Goal: Task Accomplishment & Management: Complete application form

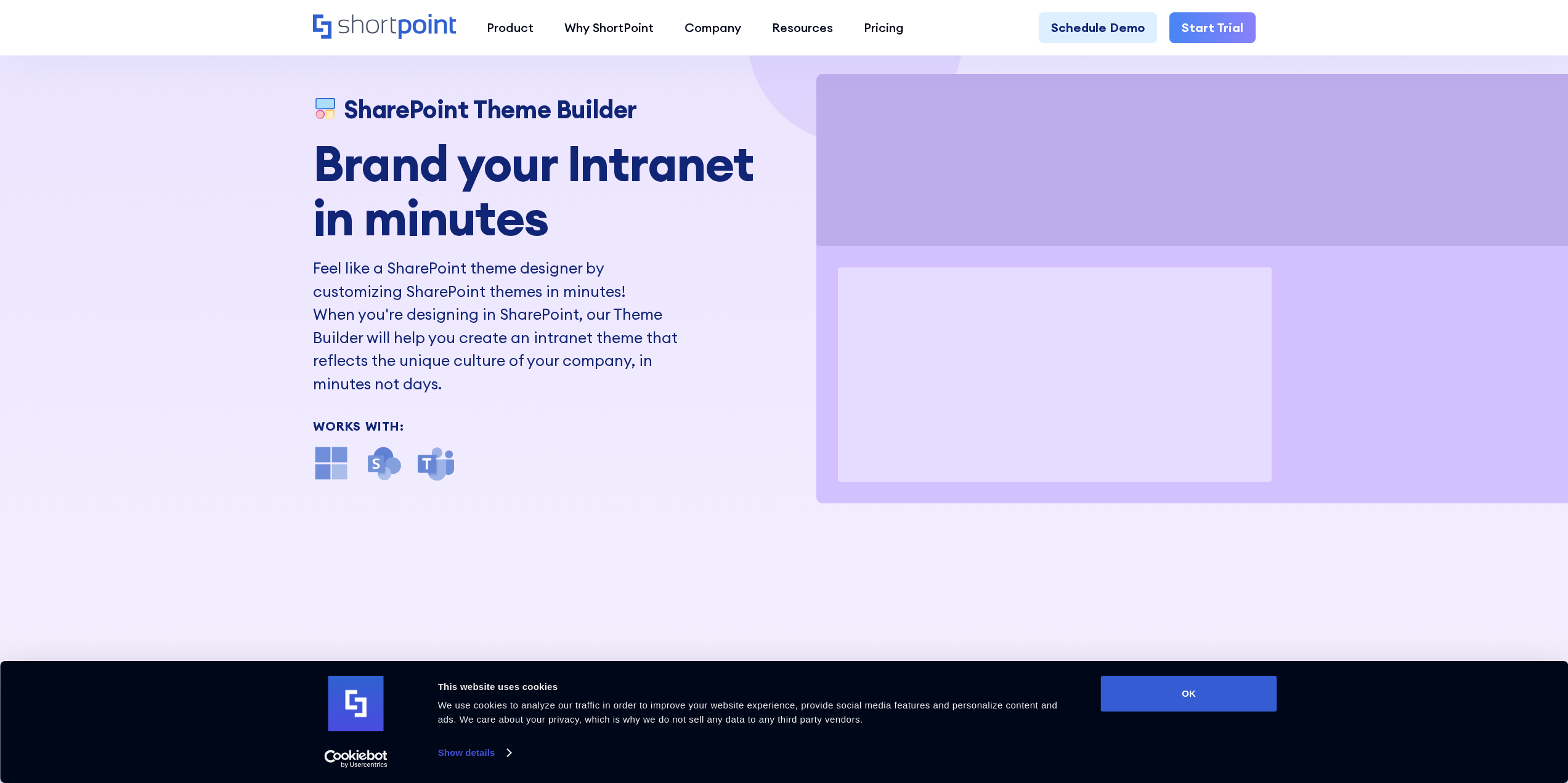
scroll to position [123, 0]
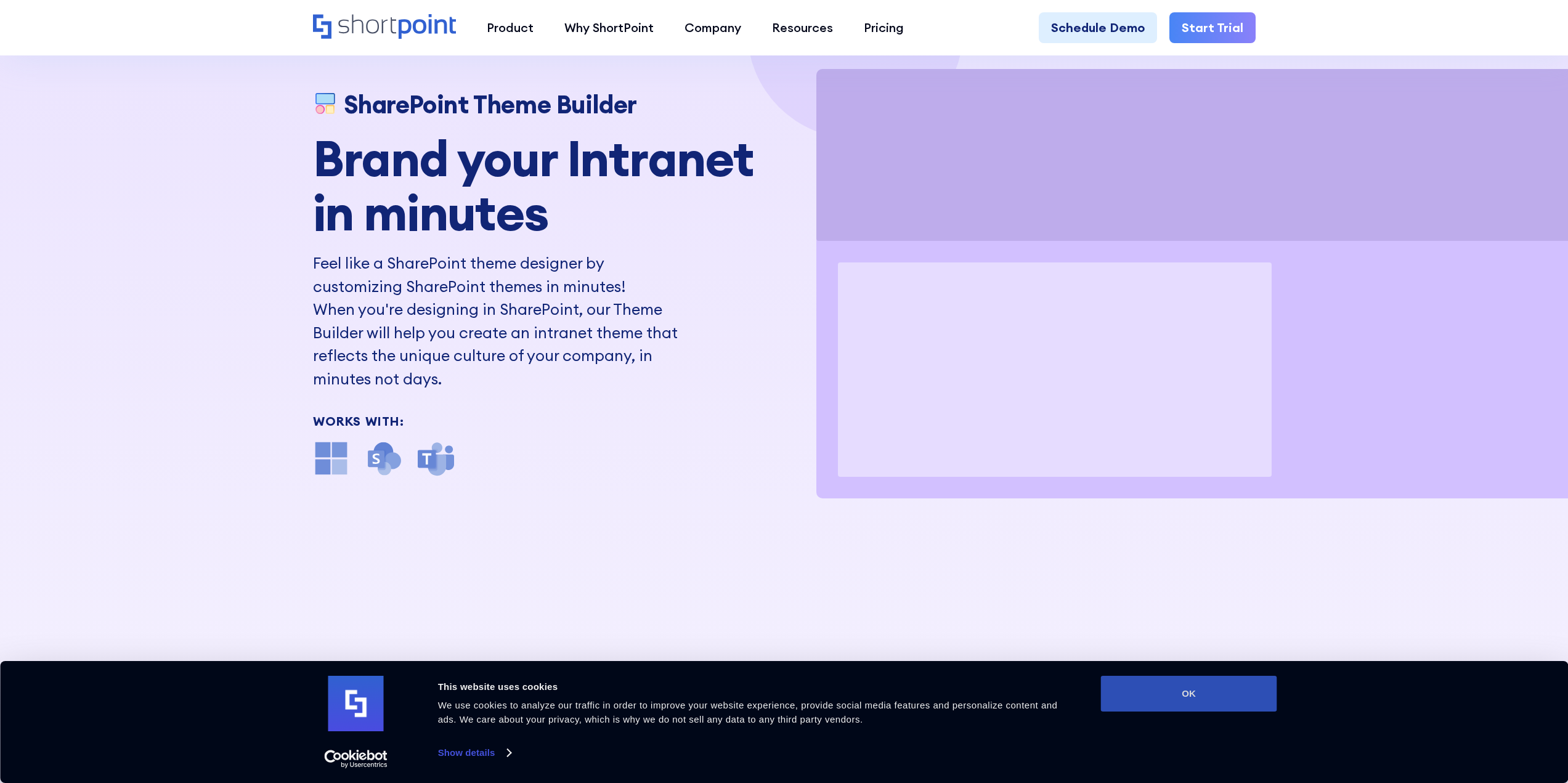
click at [1212, 692] on button "OK" at bounding box center [1190, 693] width 176 height 35
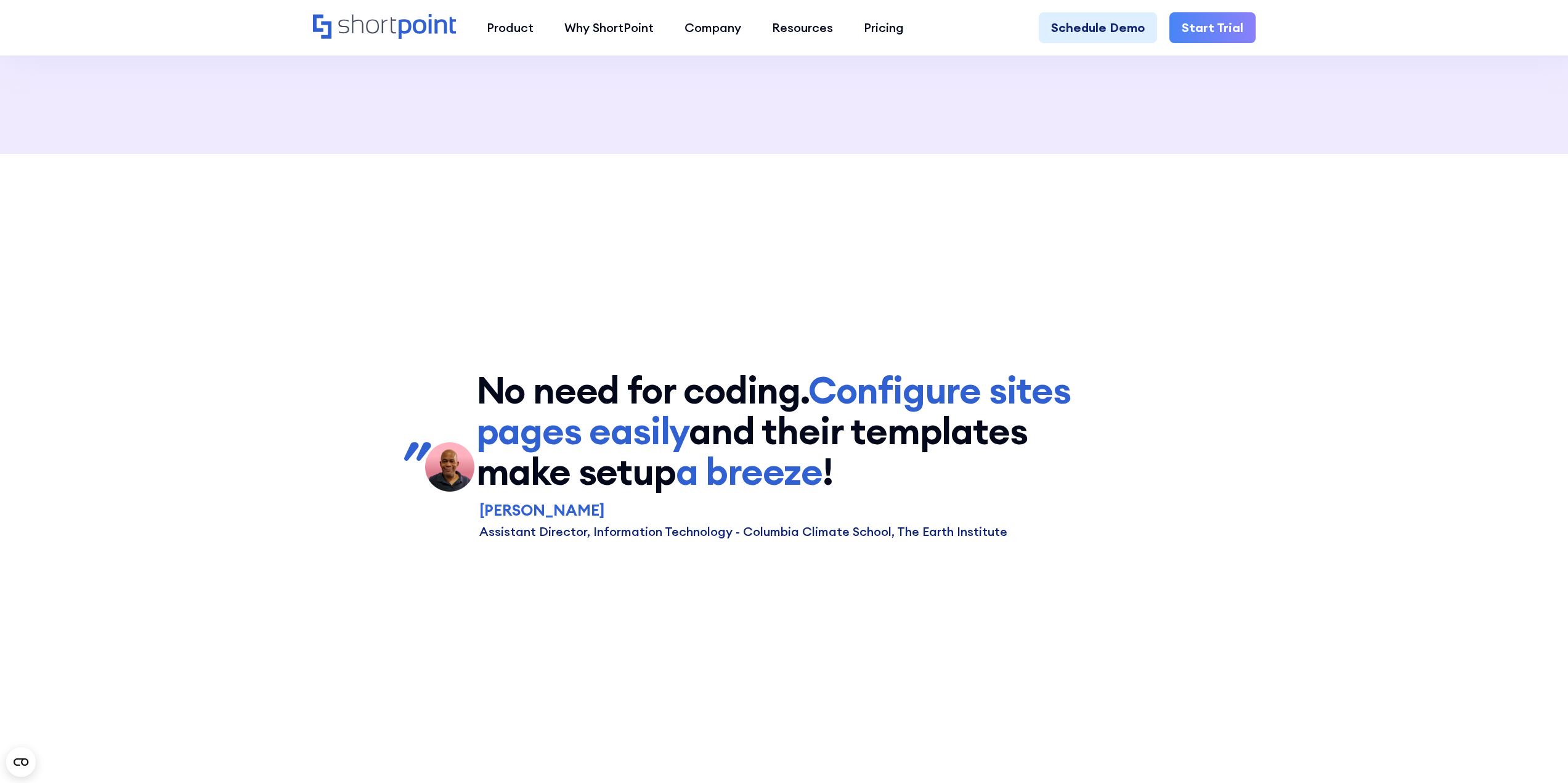
scroll to position [5854, 0]
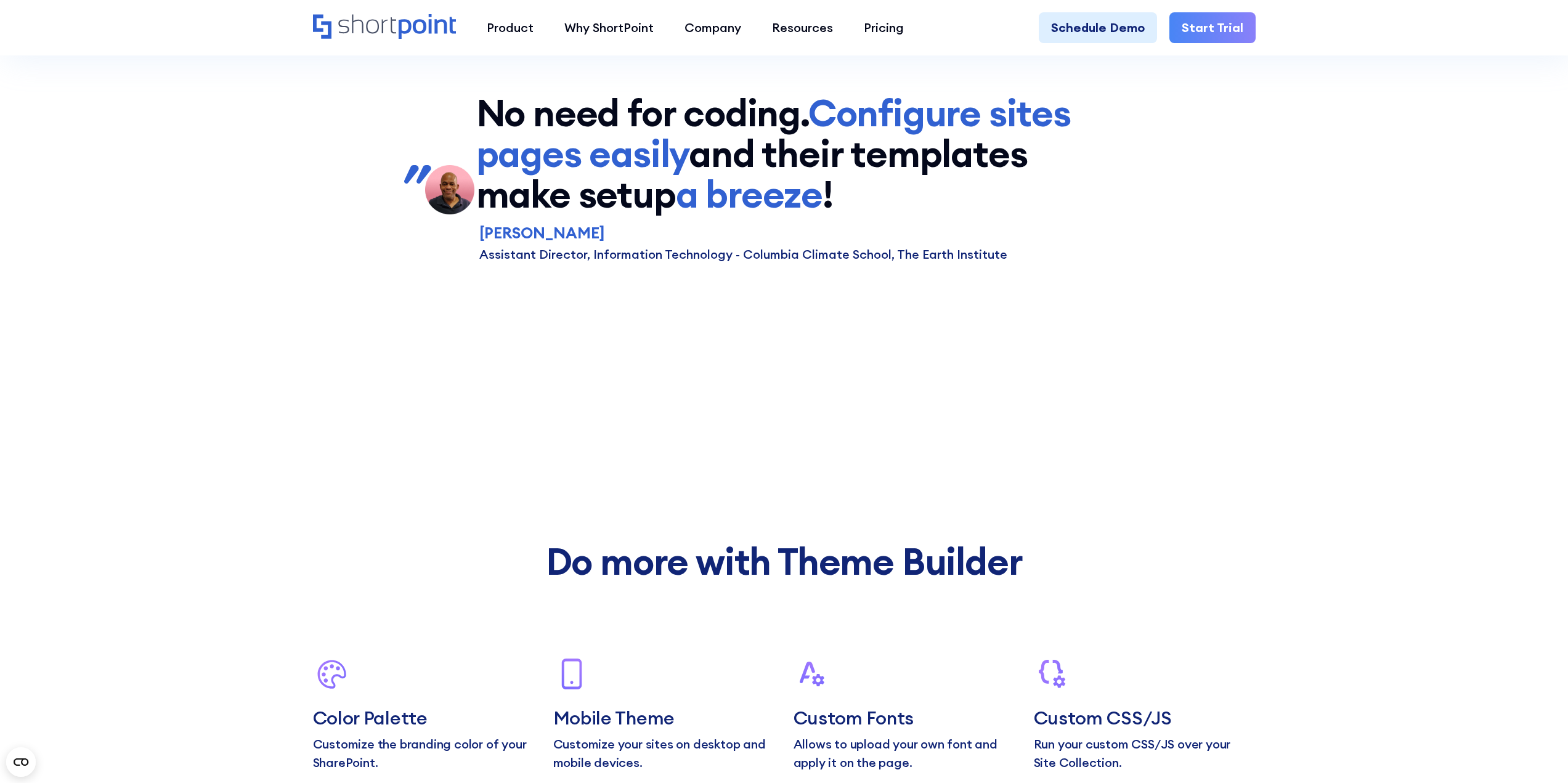
click at [1209, 29] on link "Start Trial" at bounding box center [1212, 28] width 86 height 31
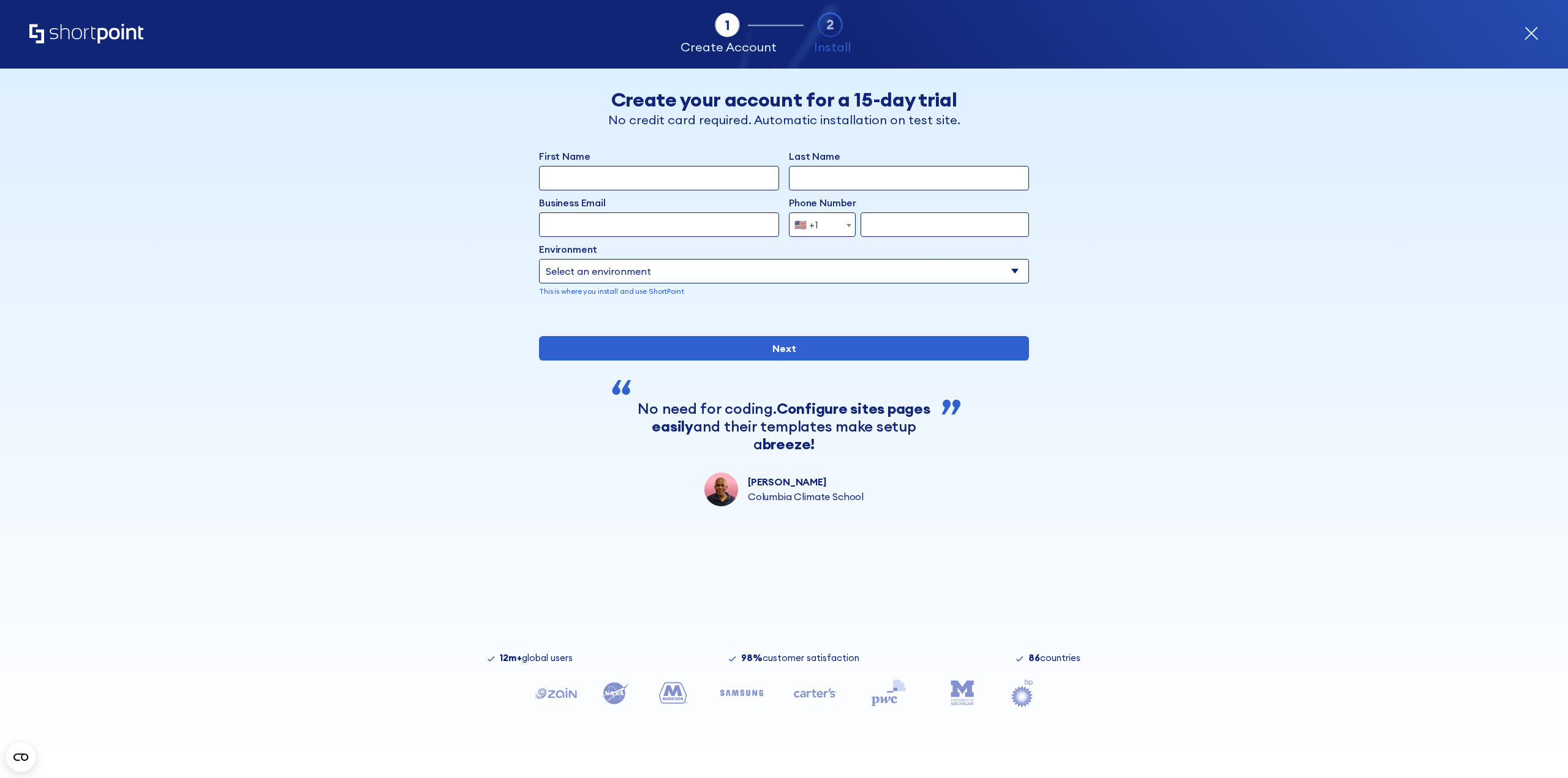
click at [650, 172] on input "First Name" at bounding box center [659, 178] width 240 height 24
type input "[PERSON_NAME]"
click at [818, 157] on label "Last Name" at bounding box center [909, 156] width 240 height 14
click at [818, 166] on input "Last Name" at bounding box center [909, 178] width 240 height 24
click at [816, 178] on input "Last Name" at bounding box center [909, 178] width 240 height 24
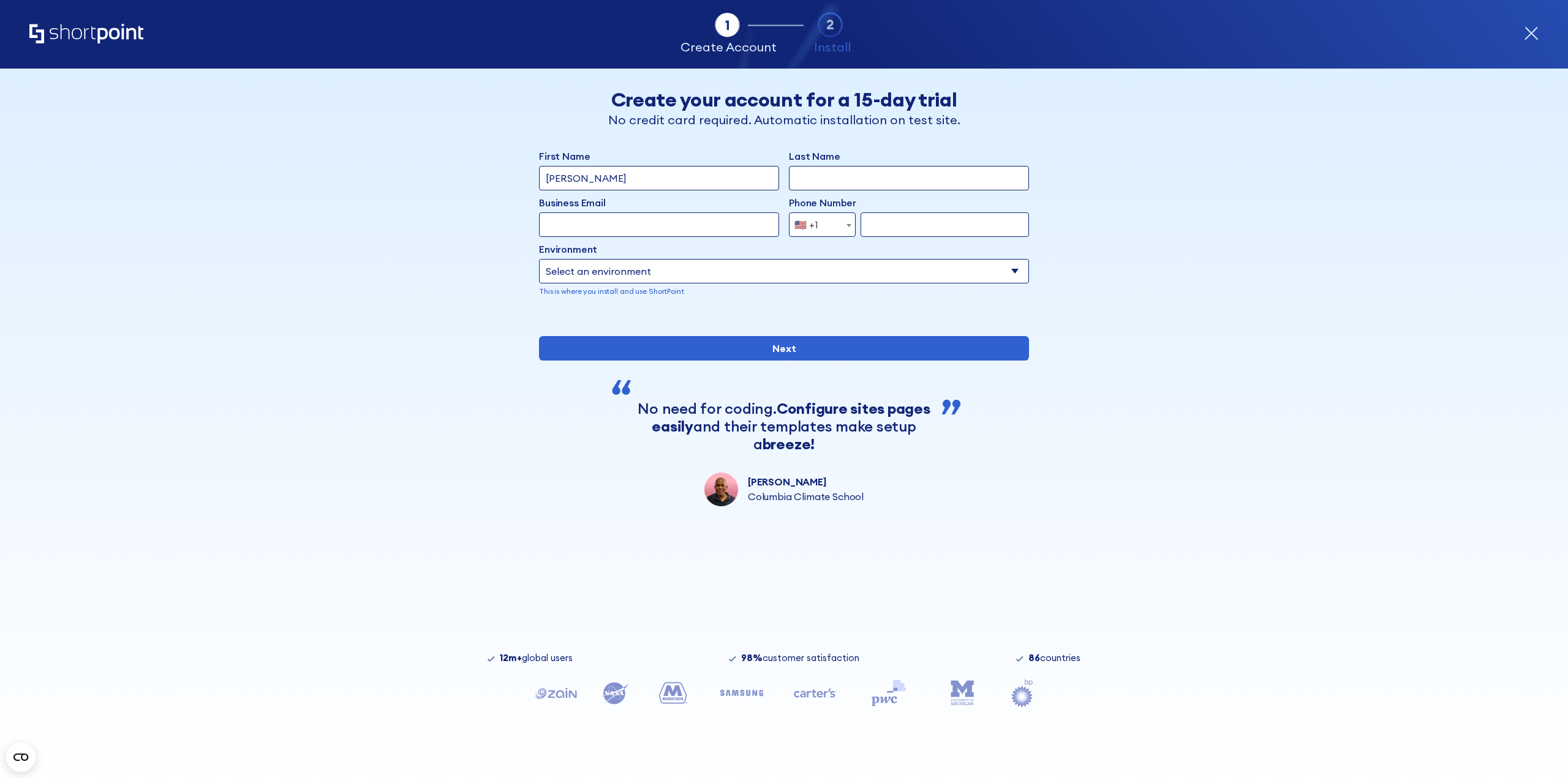
type input "Horn"
click at [585, 229] on input "Business Email" at bounding box center [659, 224] width 240 height 24
type input "[EMAIL_ADDRESS][PERSON_NAME][DOMAIN_NAME]"
click at [812, 222] on div "🇺🇸 +1" at bounding box center [806, 224] width 23 height 24
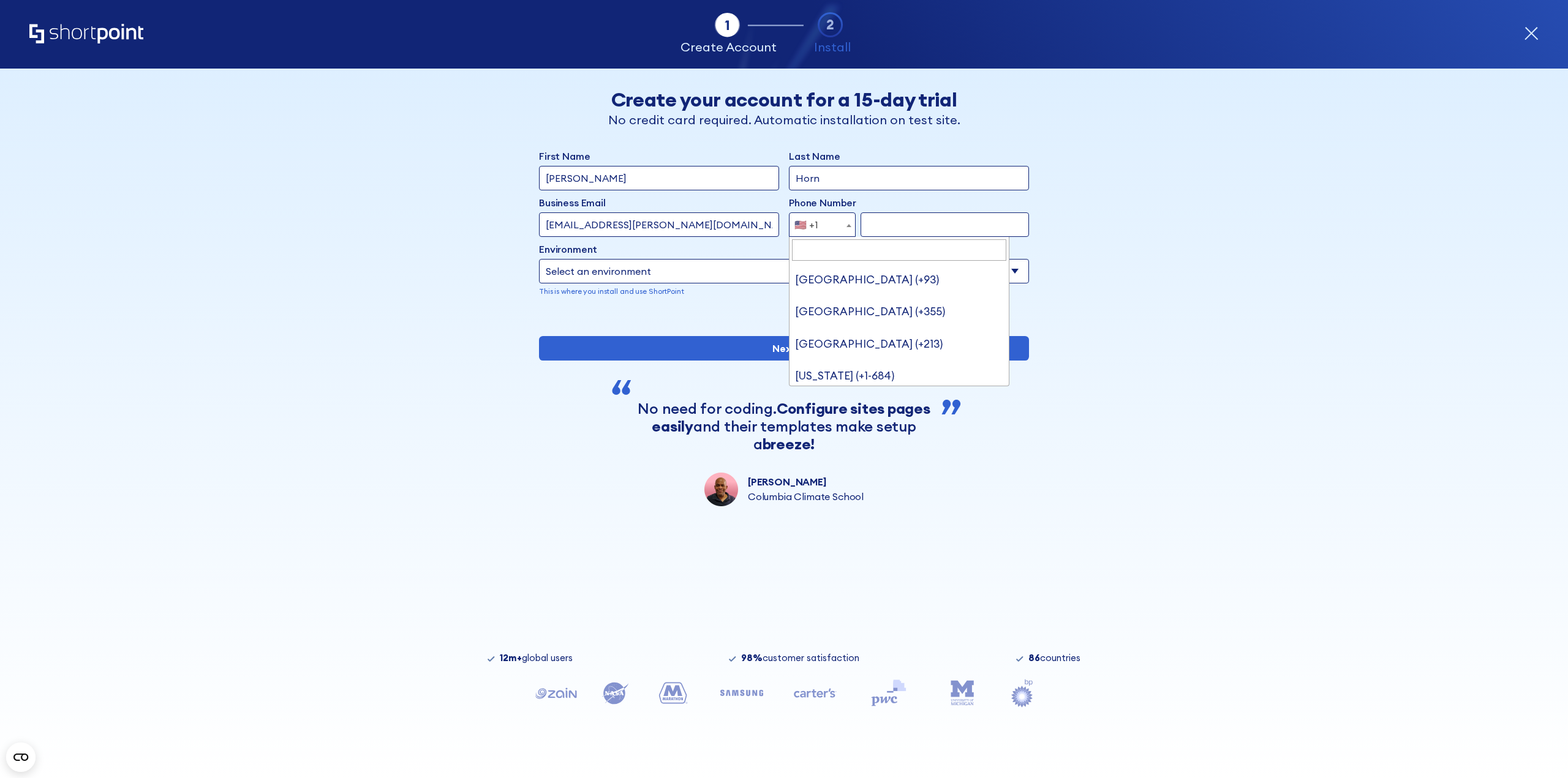
scroll to position [7125, 0]
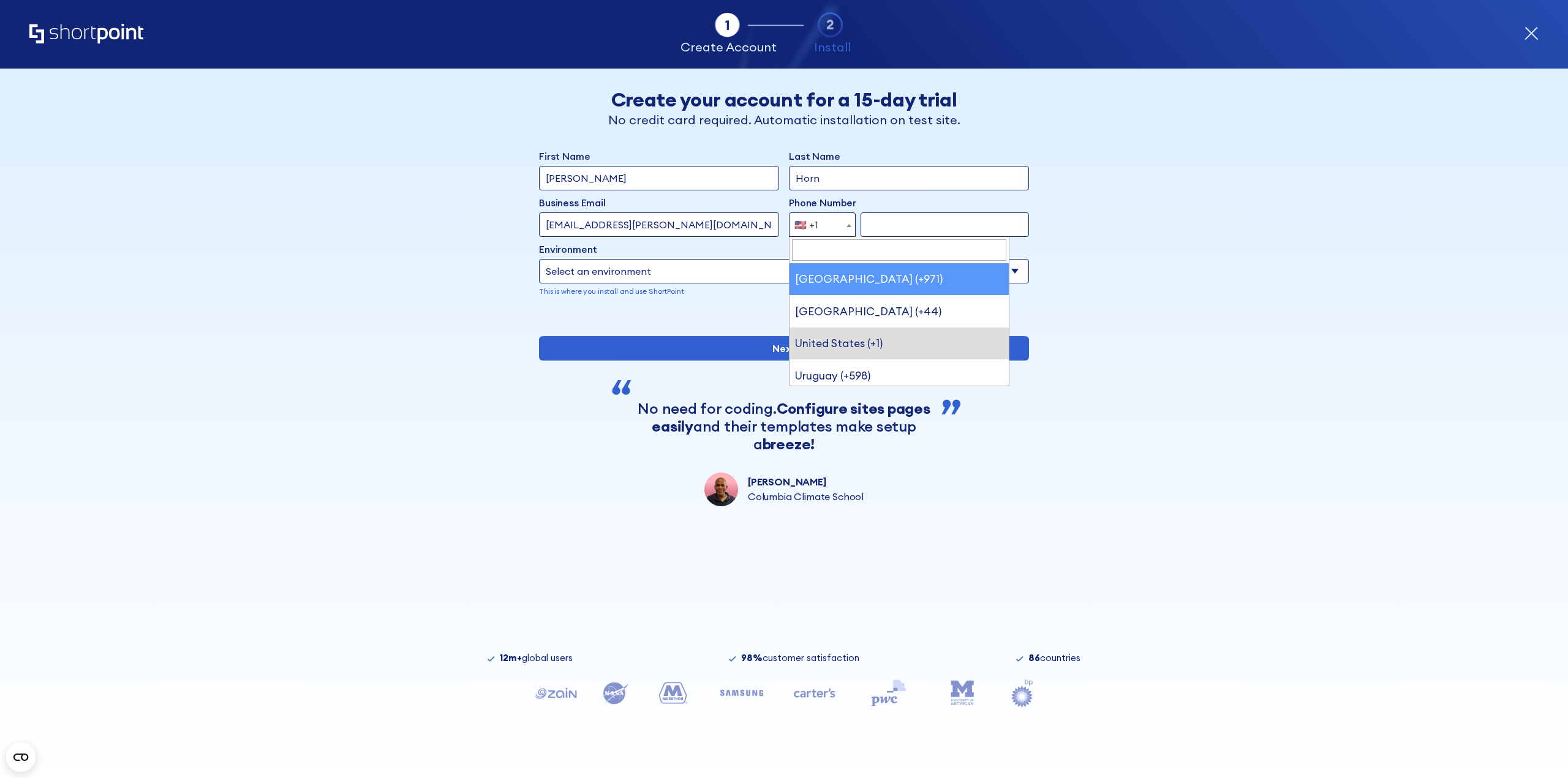
click at [826, 249] on input "Search" at bounding box center [899, 251] width 215 height 22
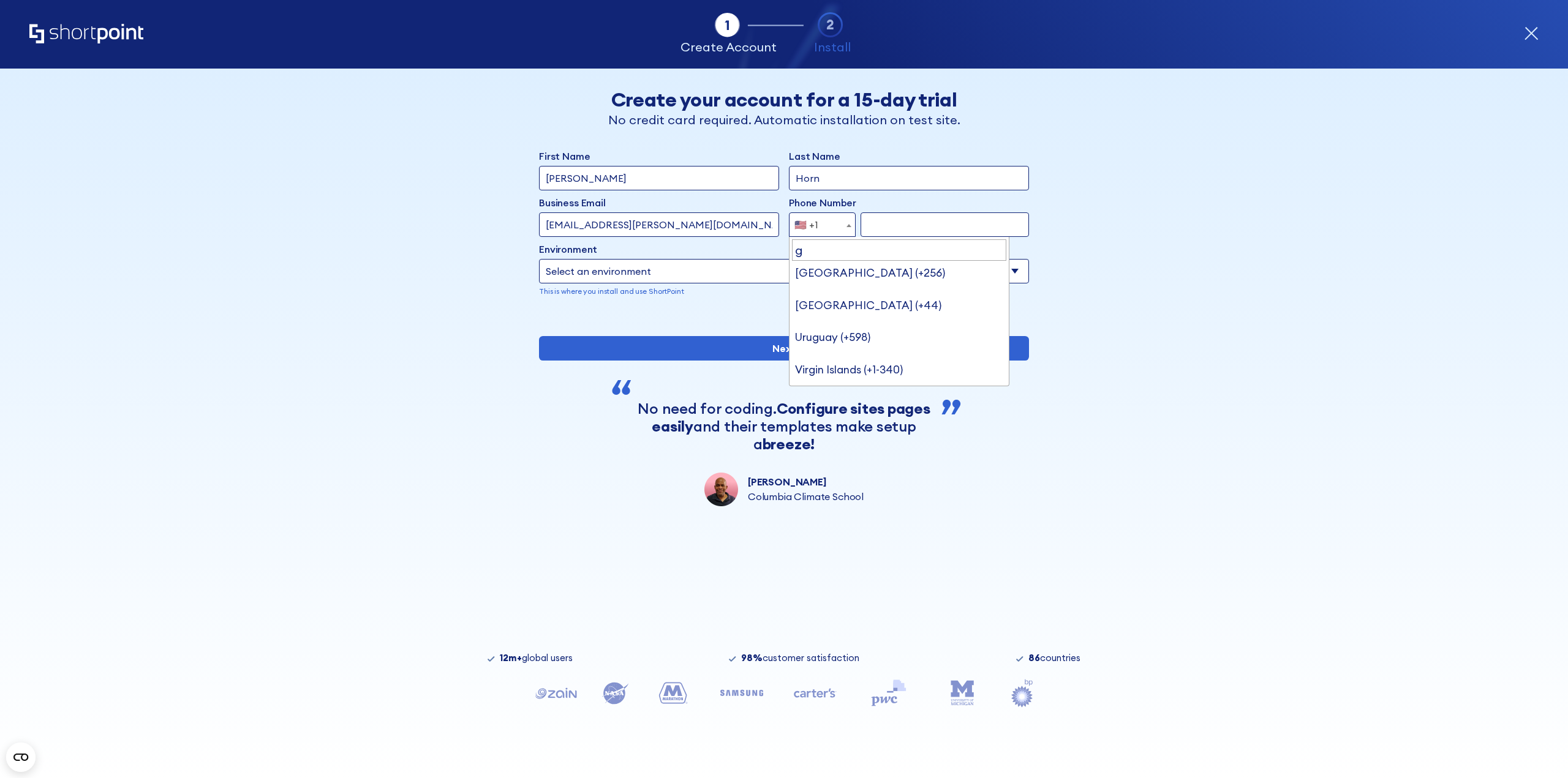
scroll to position [0, 0]
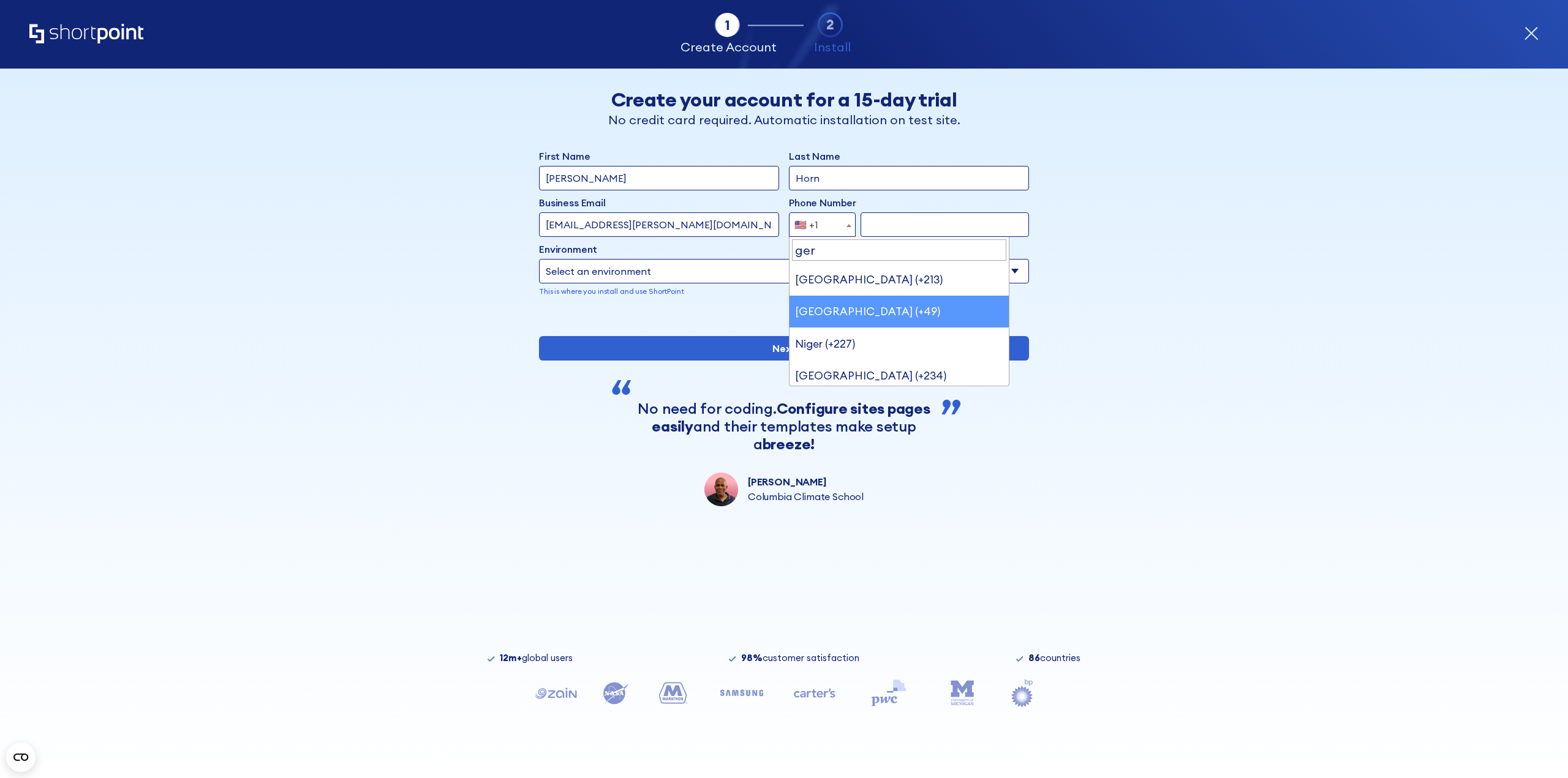
type input "ger"
select select "+49"
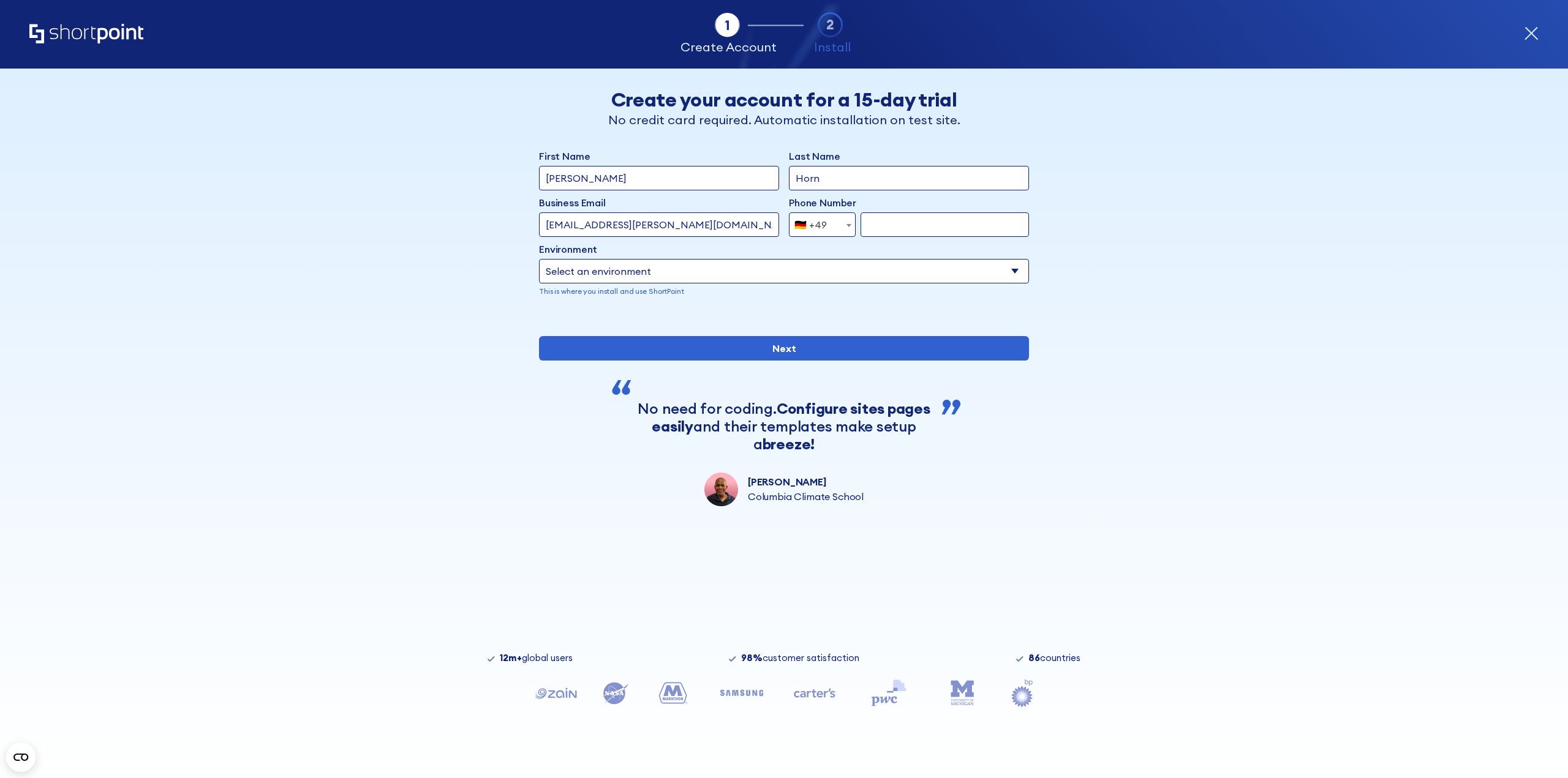
drag, startPoint x: 864, startPoint y: 211, endPoint x: 863, endPoint y: 217, distance: 6.1
click at [864, 213] on div "Phone Number [GEOGRAPHIC_DATA] (+93) [GEOGRAPHIC_DATA] (+355) [GEOGRAPHIC_DATA]…" at bounding box center [909, 216] width 240 height 41
click at [873, 234] on input "form" at bounding box center [944, 224] width 169 height 24
type input "1"
click at [818, 261] on select "Select an environment Microsoft 365 SharePoint Online SharePoint 2019 (On-Premi…" at bounding box center [784, 270] width 490 height 24
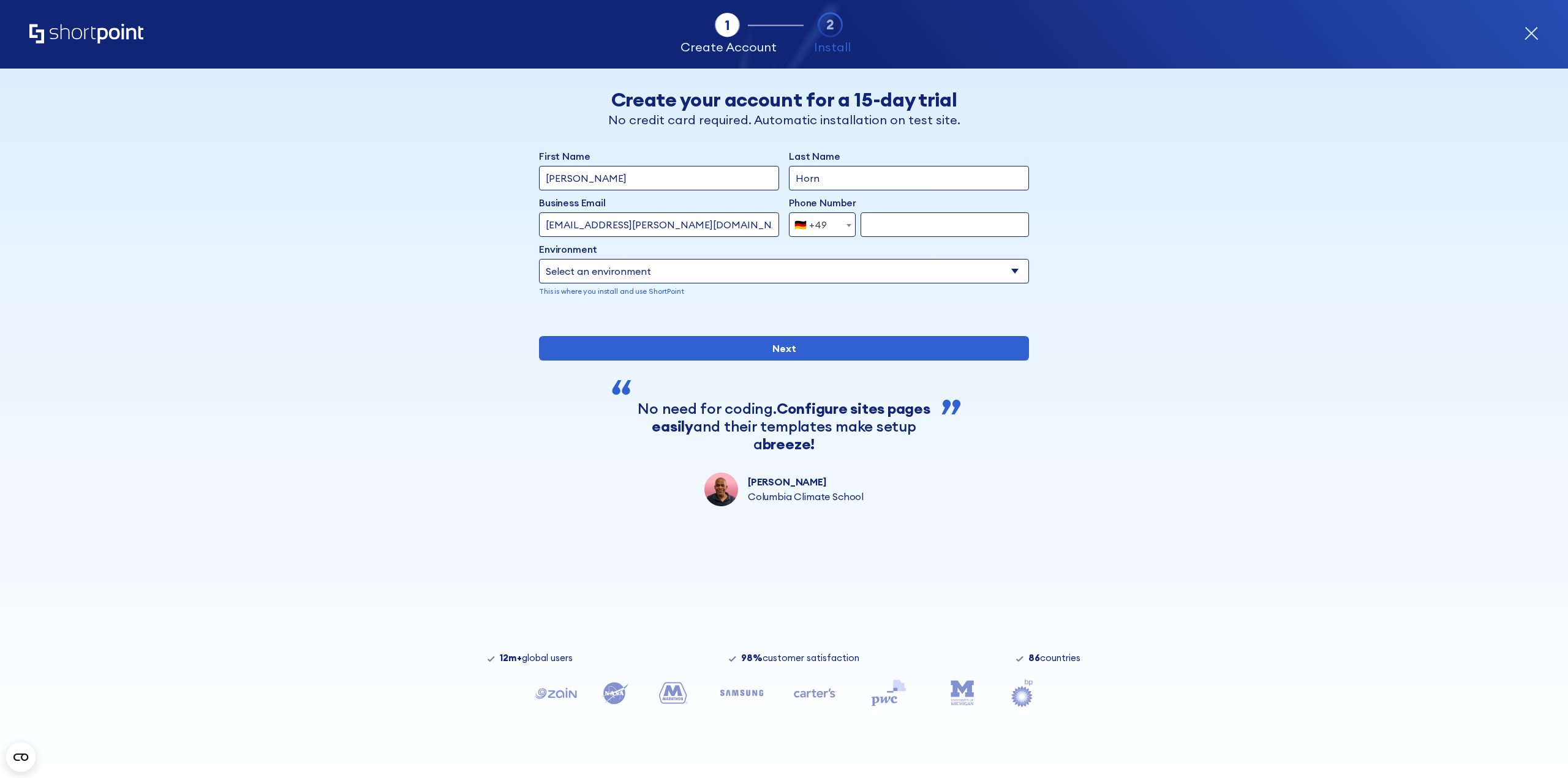
select select "SharePoint Online"
click at [539, 259] on select "Select an environment Microsoft 365 SharePoint Online SharePoint 2019 (On-Premi…" at bounding box center [784, 270] width 490 height 24
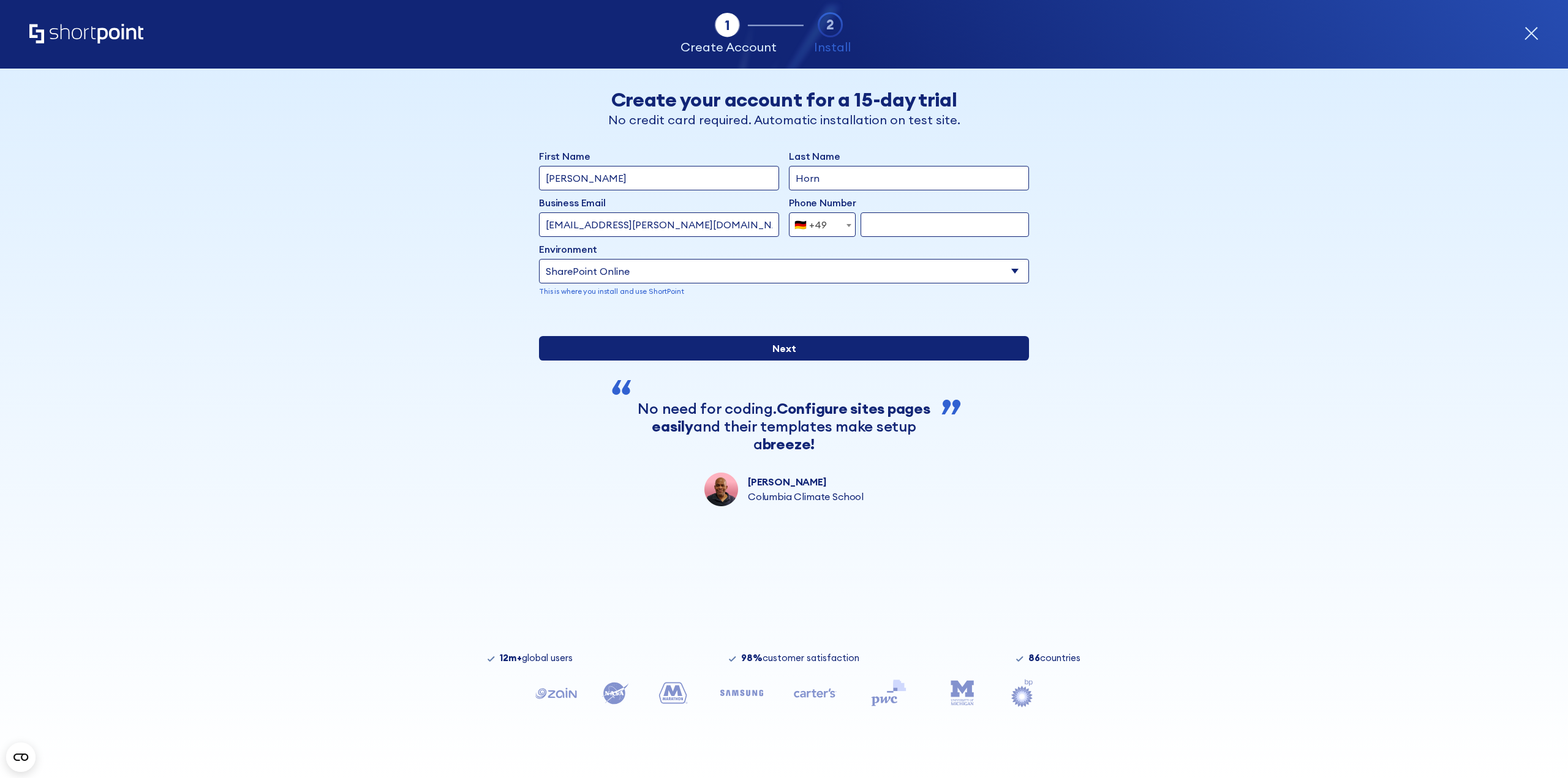
click at [784, 361] on input "Next" at bounding box center [784, 348] width 490 height 24
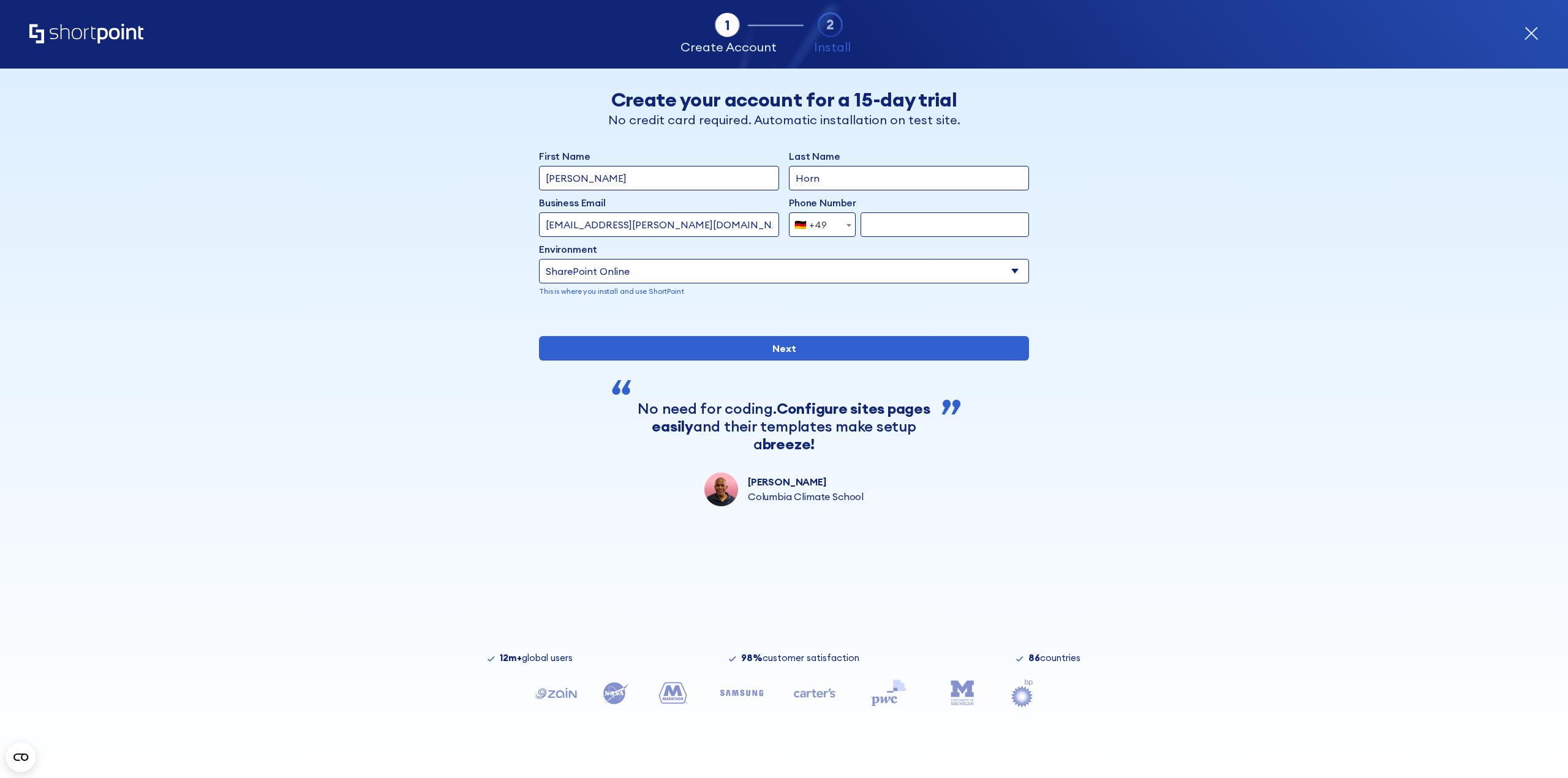
click at [889, 212] on div "Phone Number [GEOGRAPHIC_DATA] (+93) [GEOGRAPHIC_DATA] (+355) [GEOGRAPHIC_DATA]…" at bounding box center [909, 216] width 240 height 41
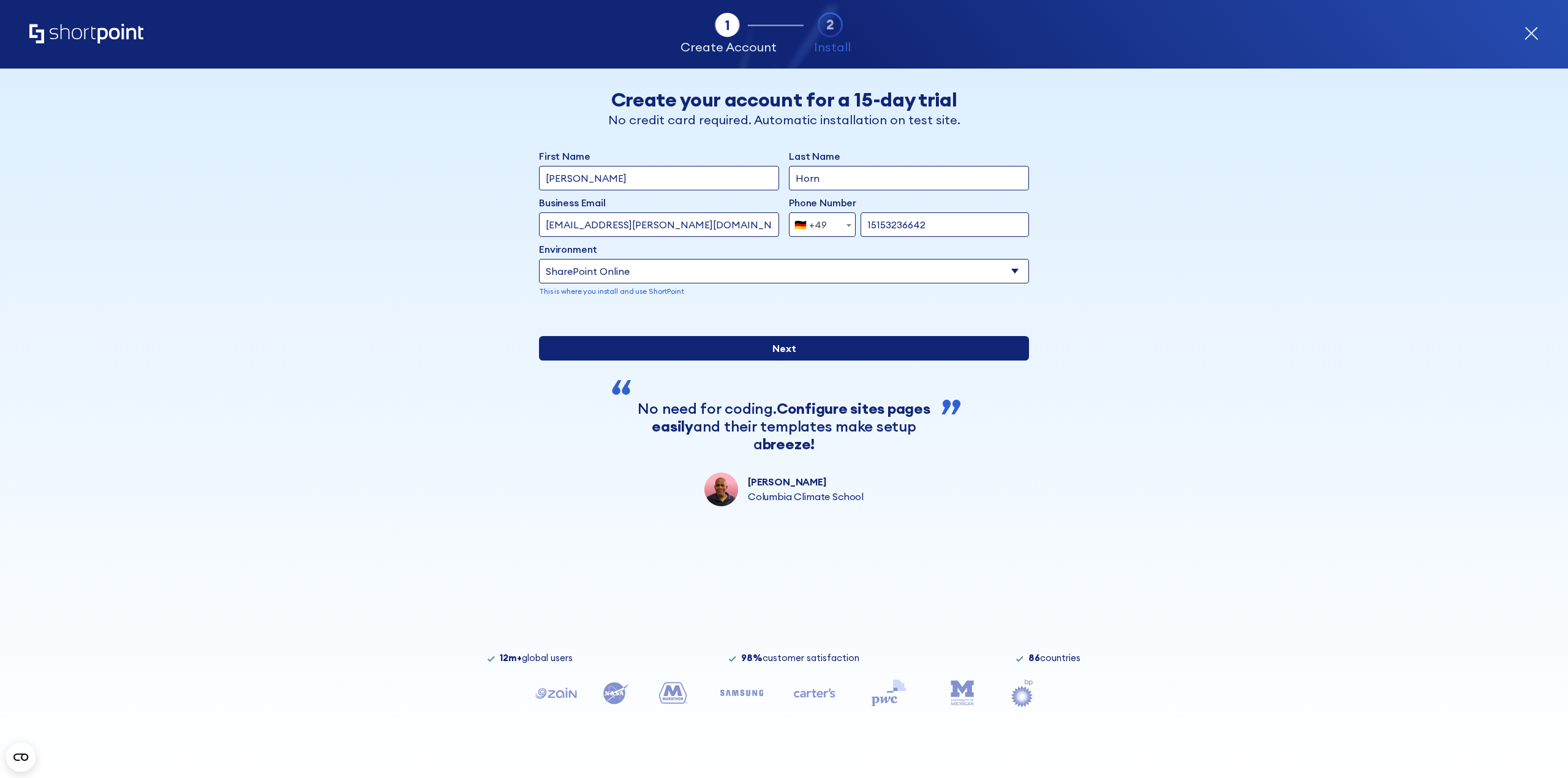
type input "15153236642"
click at [828, 361] on input "Next" at bounding box center [784, 348] width 490 height 24
